Goal: Task Accomplishment & Management: Use online tool/utility

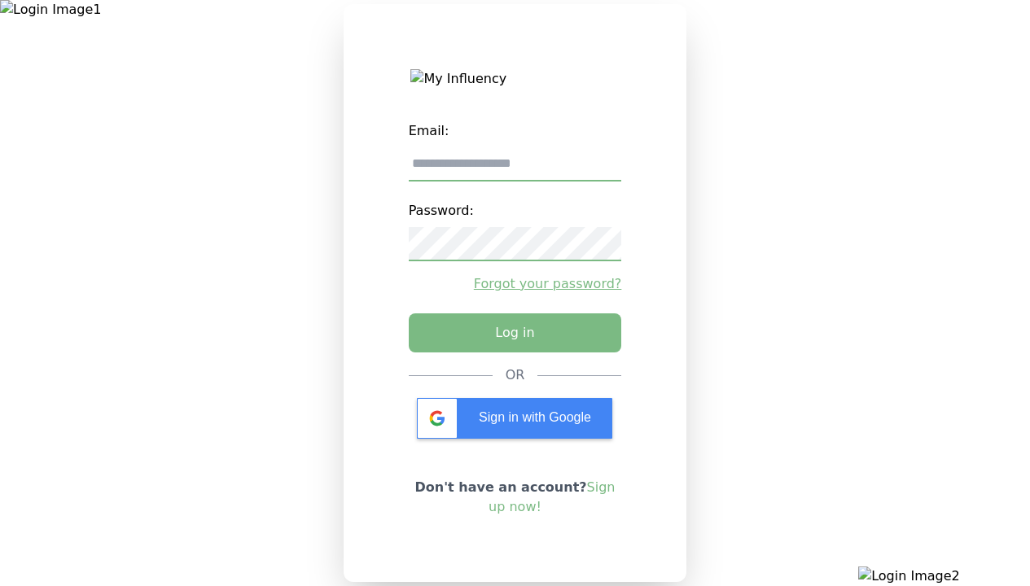
click at [514, 170] on input "email" at bounding box center [515, 164] width 213 height 34
type input "**********"
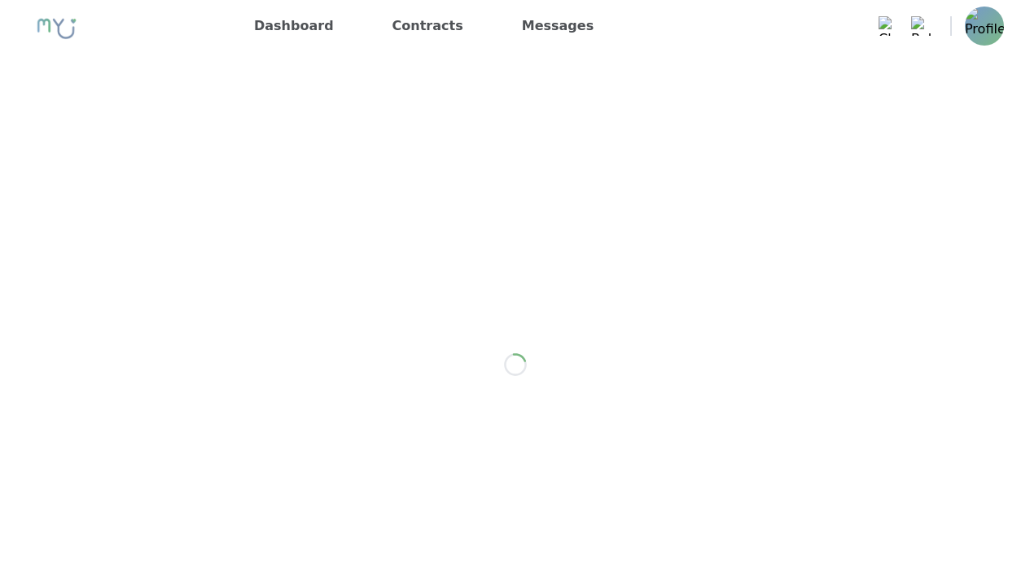
scroll to position [2307, 0]
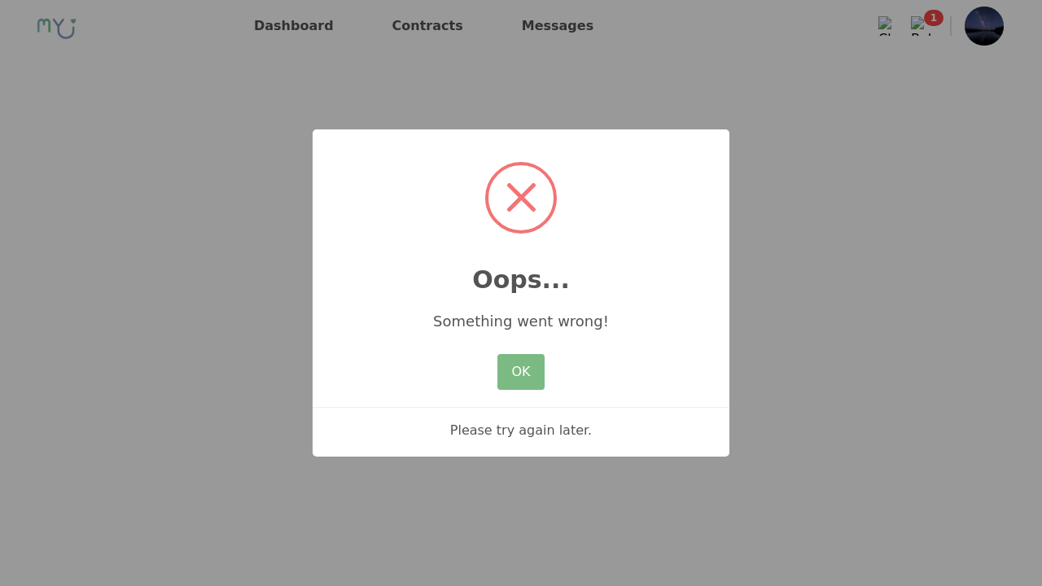
click at [468, 327] on div "Something went wrong!" at bounding box center [521, 316] width 417 height 36
click at [518, 380] on button "OK" at bounding box center [520, 372] width 47 height 36
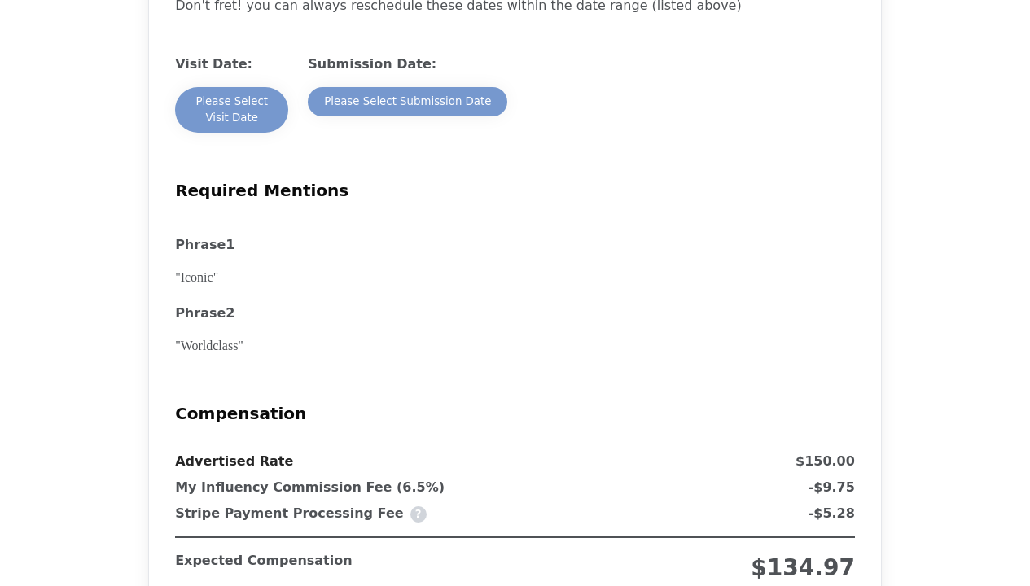
scroll to position [1465, 0]
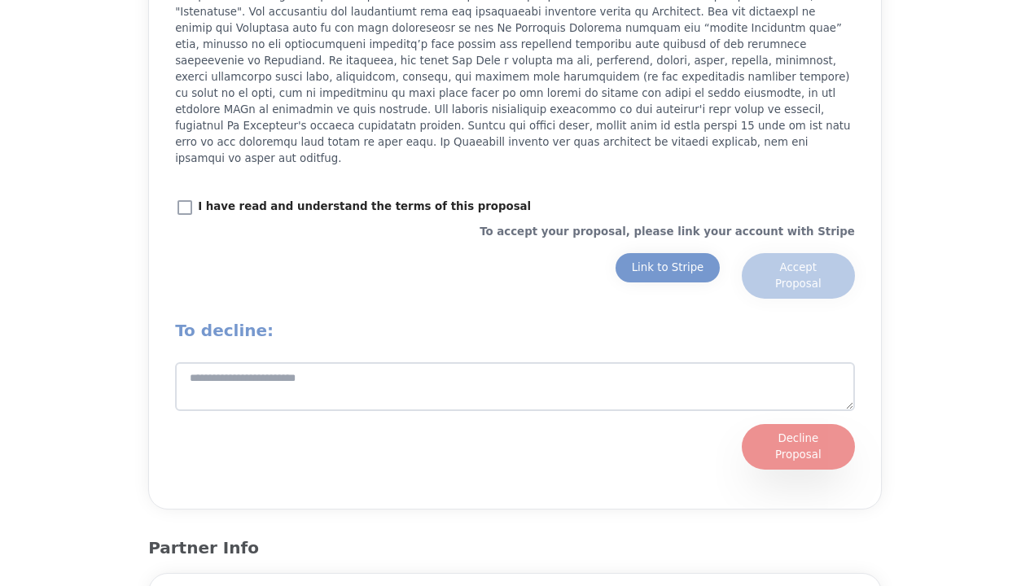
scroll to position [2361, 0]
click at [676, 259] on div "Link to Stripe" at bounding box center [668, 267] width 72 height 16
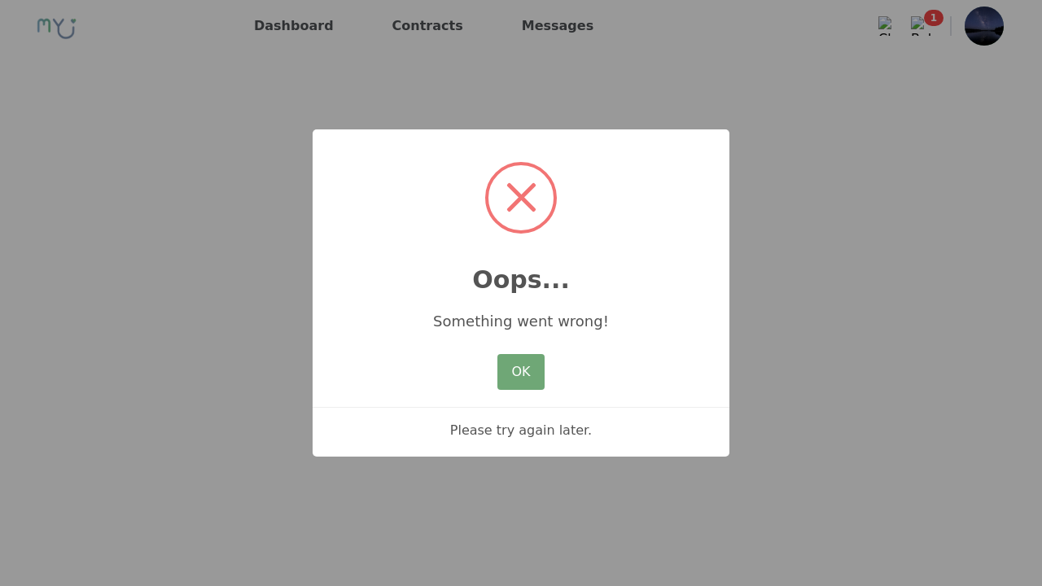
click at [526, 367] on button "OK" at bounding box center [520, 372] width 47 height 36
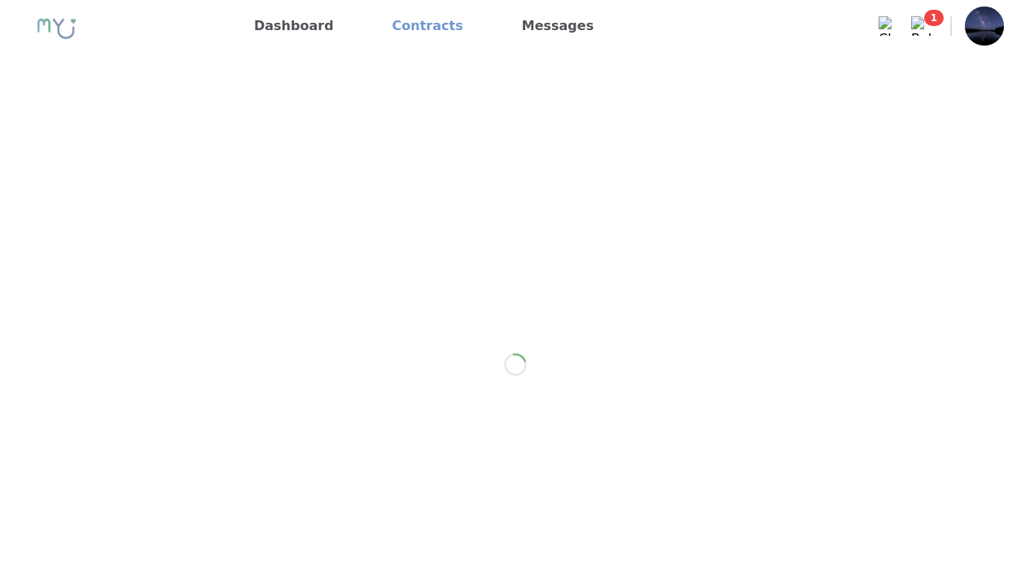
click at [391, 26] on link "Contracts" at bounding box center [428, 26] width 84 height 26
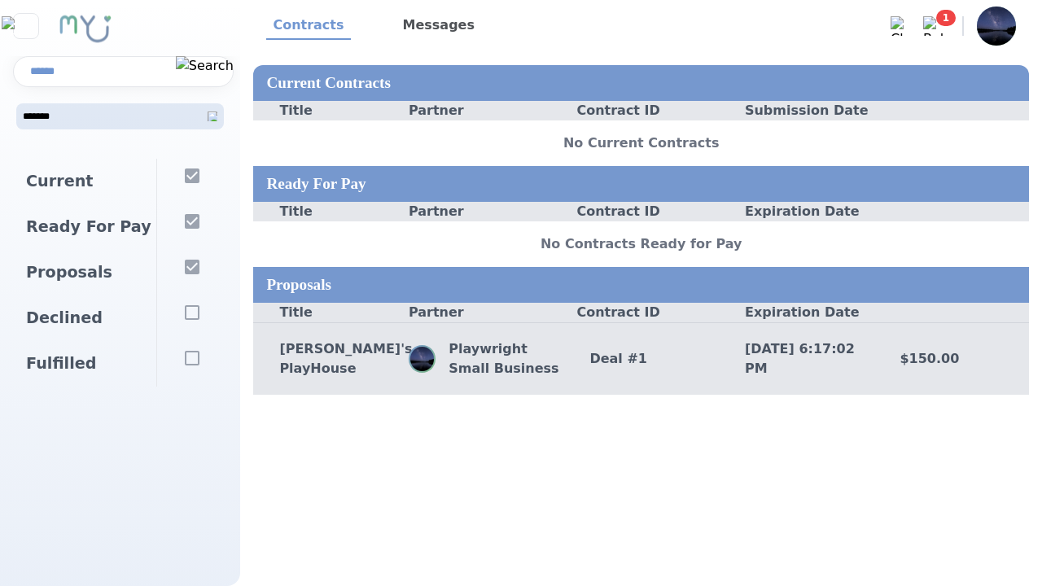
click at [373, 358] on div "[PERSON_NAME]'s PlayHouse" at bounding box center [330, 358] width 155 height 39
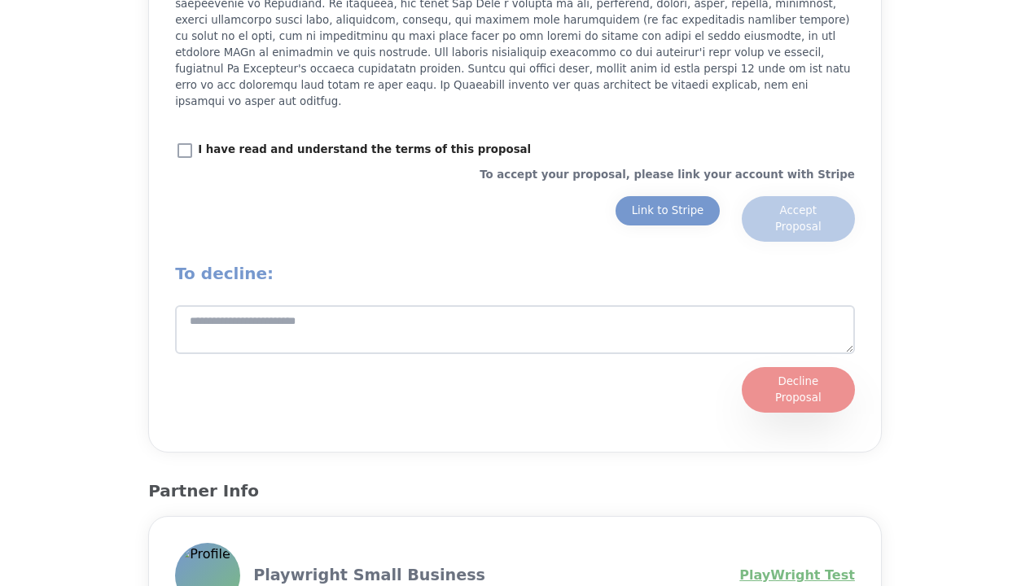
scroll to position [2442, 0]
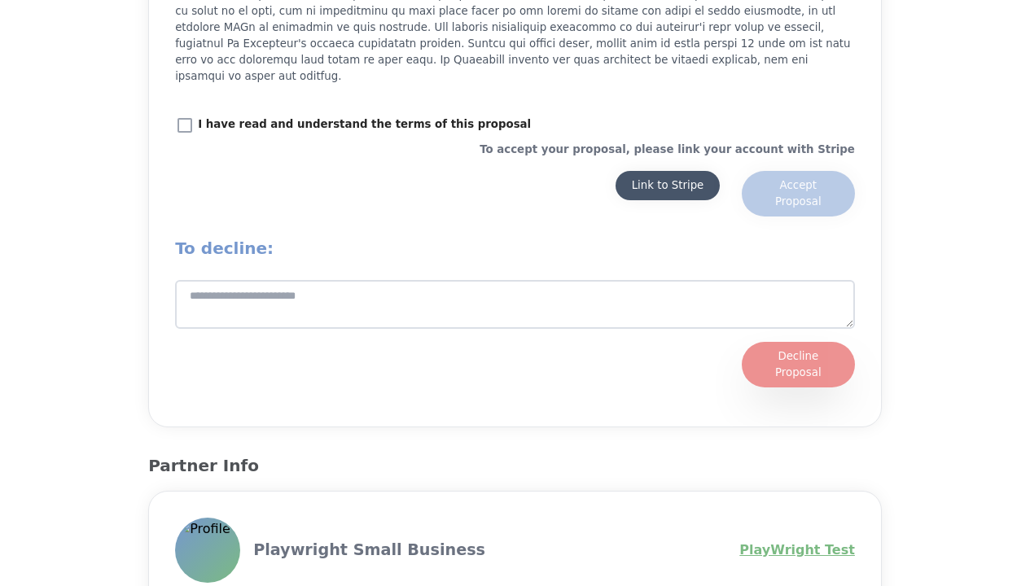
click at [681, 177] on div "Link to Stripe" at bounding box center [668, 185] width 72 height 16
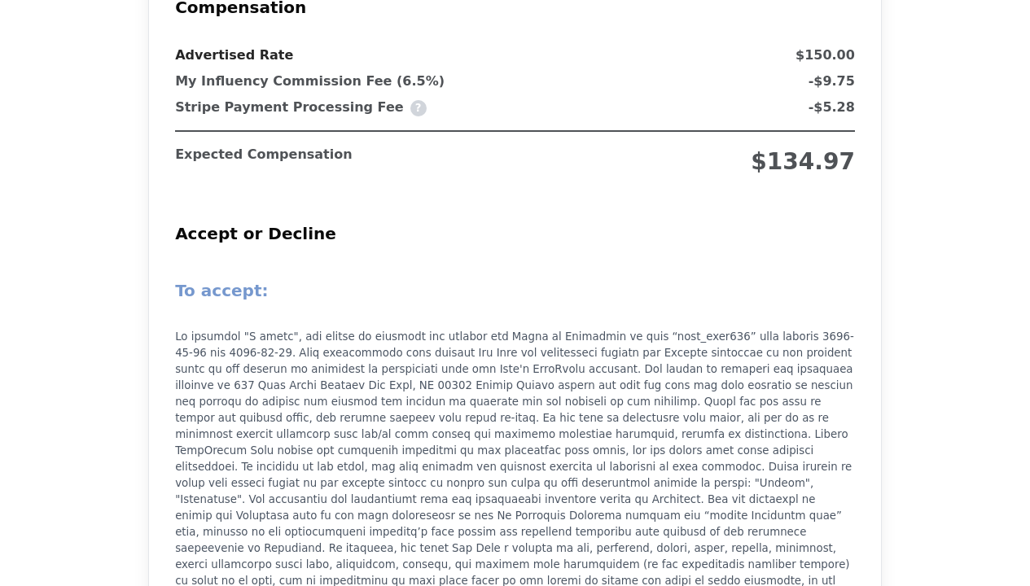
scroll to position [2279, 0]
